Goal: Information Seeking & Learning: Understand process/instructions

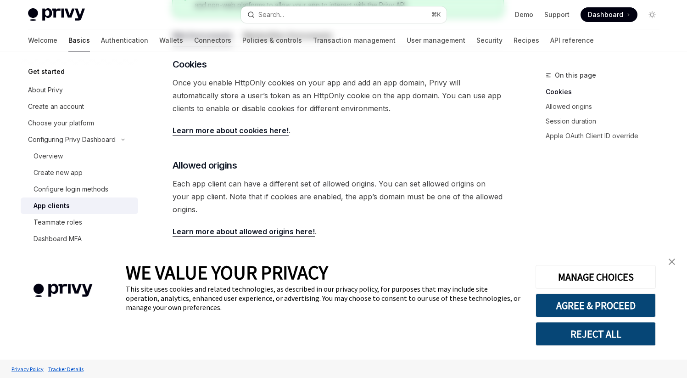
scroll to position [215, 0]
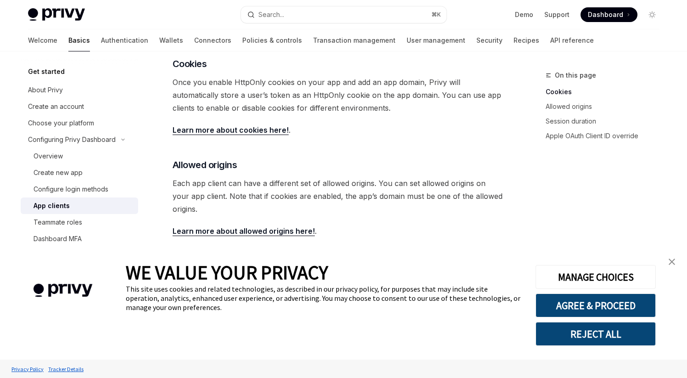
click at [669, 264] on img "close banner" at bounding box center [672, 262] width 6 height 6
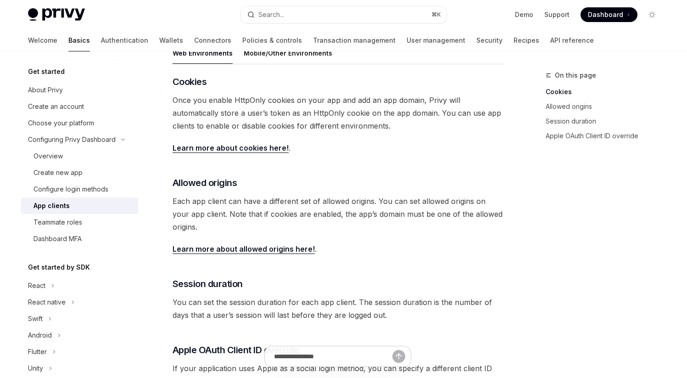
scroll to position [196, 0]
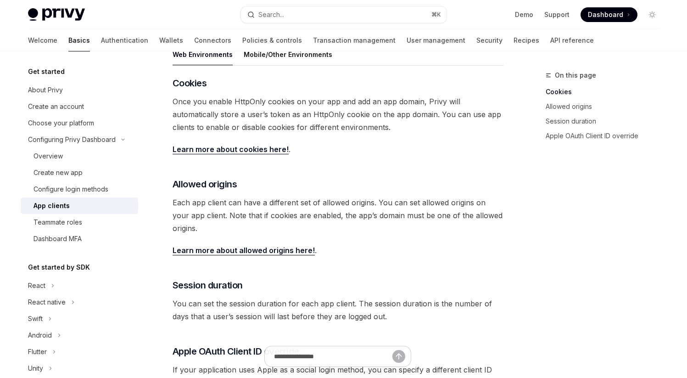
click at [260, 251] on link "Learn more about allowed origins here!" at bounding box center [244, 251] width 142 height 10
type textarea "*"
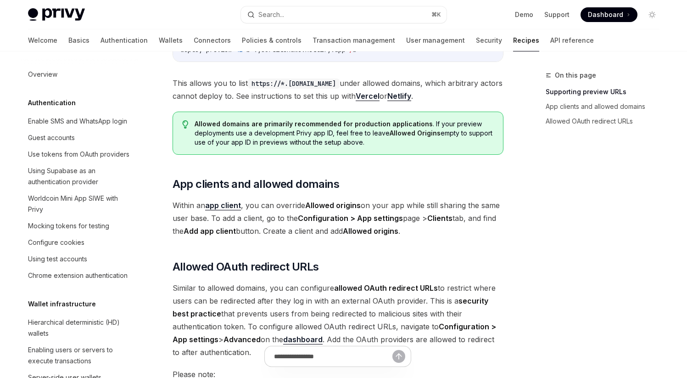
scroll to position [1137, 0]
